Goal: Task Accomplishment & Management: Use online tool/utility

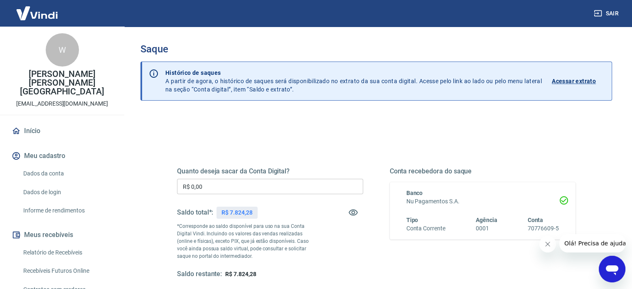
click at [269, 186] on input "R$ 0,00" at bounding box center [270, 186] width 186 height 15
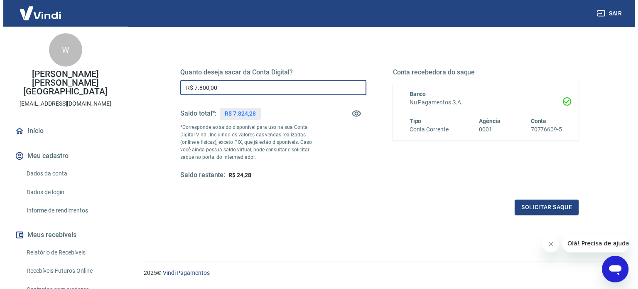
scroll to position [121, 0]
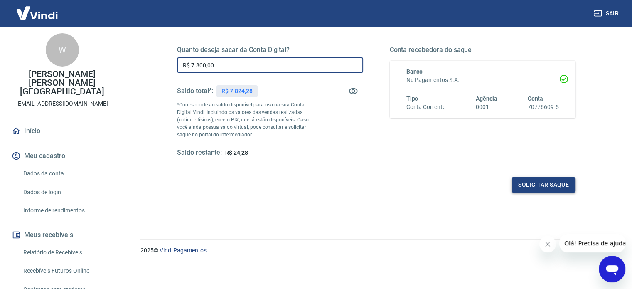
type input "R$ 7.800,00"
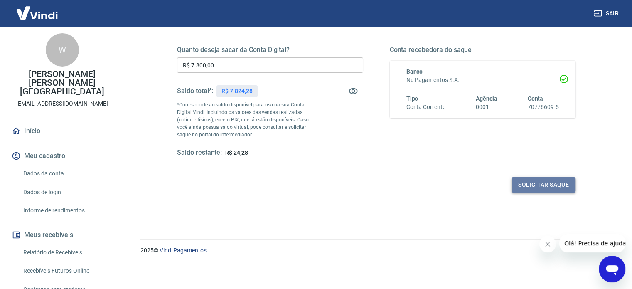
click at [568, 186] on button "Solicitar saque" at bounding box center [543, 184] width 64 height 15
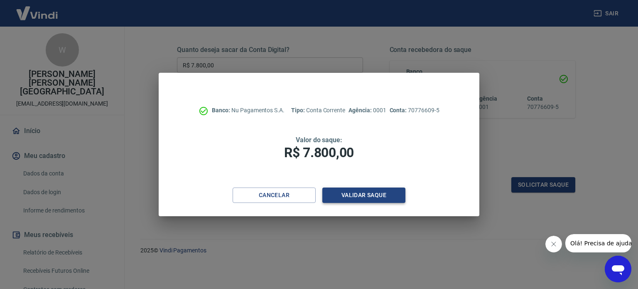
click at [360, 196] on button "Validar saque" at bounding box center [363, 194] width 83 height 15
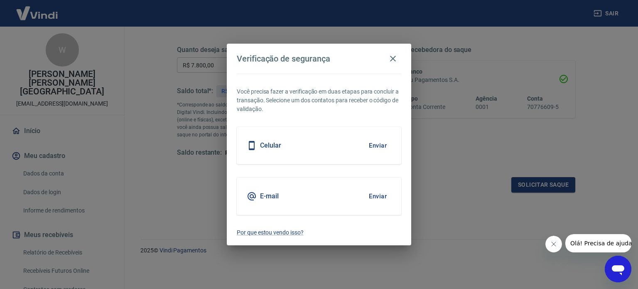
click at [387, 197] on button "Enviar" at bounding box center [377, 195] width 27 height 17
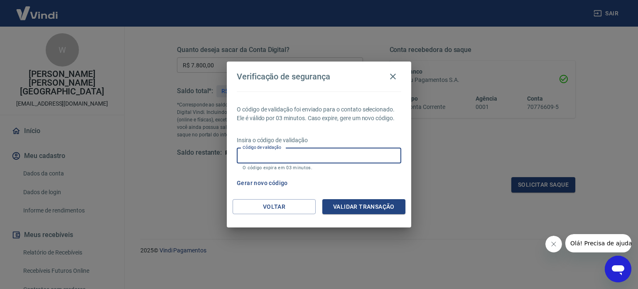
click at [309, 153] on input "Código de validação" at bounding box center [319, 155] width 164 height 15
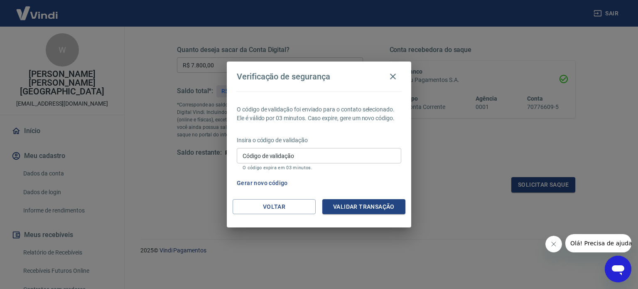
click at [408, 264] on div "Verificação de segurança O código de validação foi enviado para o contato selec…" at bounding box center [319, 144] width 638 height 289
click at [476, 225] on div "Verificação de segurança O código de validação foi enviado para o contato selec…" at bounding box center [319, 144] width 638 height 289
click at [475, 128] on div "Verificação de segurança O código de validação foi enviado para o contato selec…" at bounding box center [319, 144] width 638 height 289
